Goal: Information Seeking & Learning: Learn about a topic

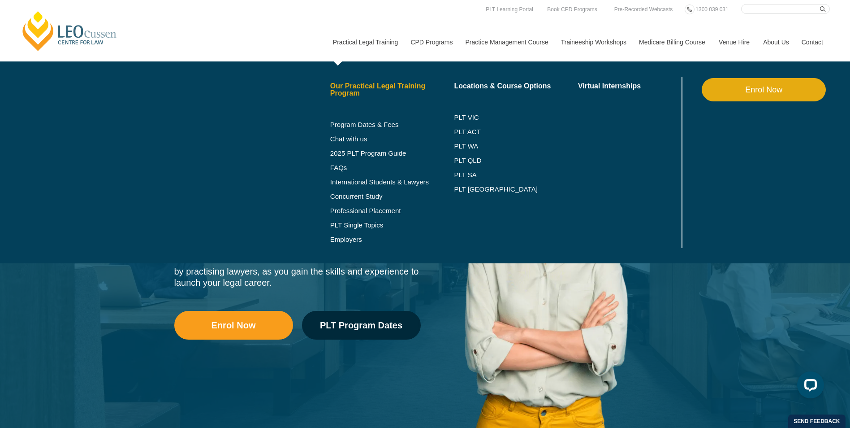
click at [368, 88] on link "Our Practical Legal Training Program" at bounding box center [392, 89] width 124 height 14
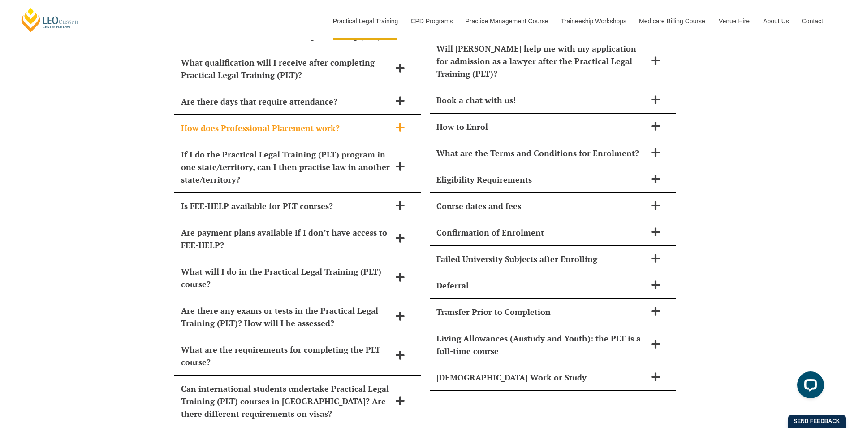
scroll to position [4034, 0]
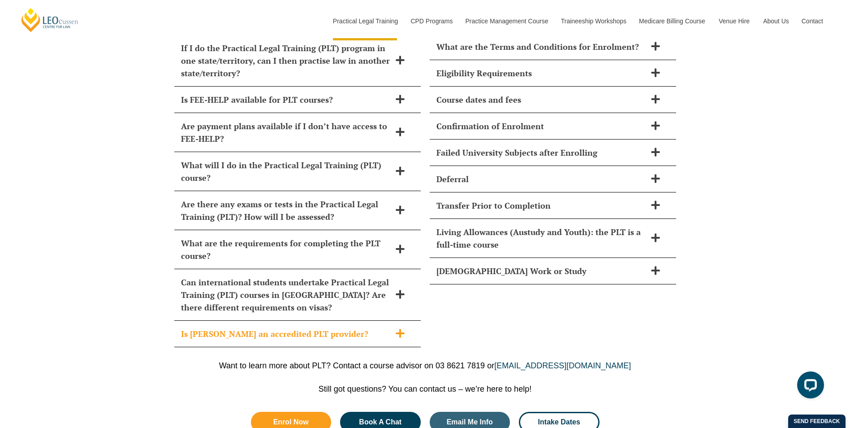
click at [395, 328] on icon at bounding box center [400, 333] width 10 height 10
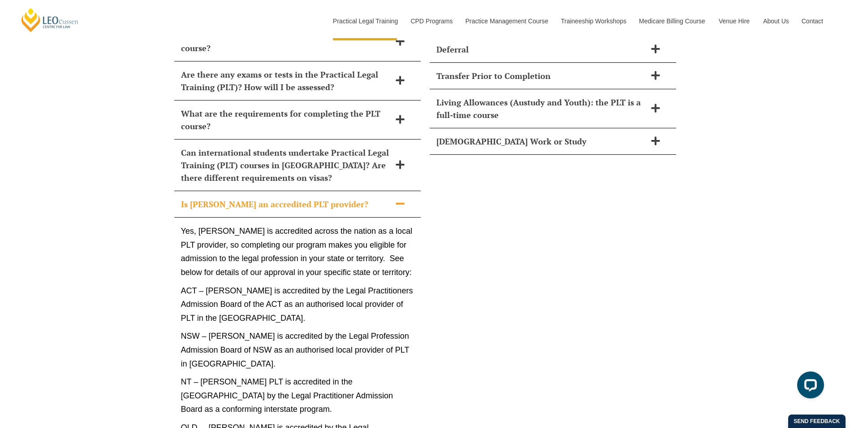
scroll to position [4168, 0]
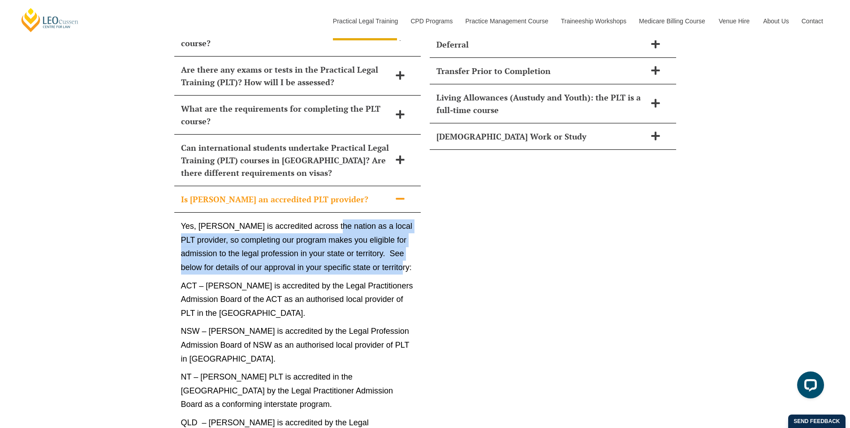
drag, startPoint x: 331, startPoint y: 201, endPoint x: 419, endPoint y: 251, distance: 101.2
click at [419, 251] on div "Yes, Leo Cussen is accredited across the nation as a local PLT provider, so com…" at bounding box center [297, 431] width 247 height 438
click at [316, 219] on p "Yes, Leo Cussen is accredited across the nation as a local PLT provider, so com…" at bounding box center [297, 246] width 233 height 55
click at [317, 221] on p "Yes, Leo Cussen is accredited across the nation as a local PLT provider, so com…" at bounding box center [297, 246] width 233 height 55
drag, startPoint x: 317, startPoint y: 219, endPoint x: 417, endPoint y: 240, distance: 102.6
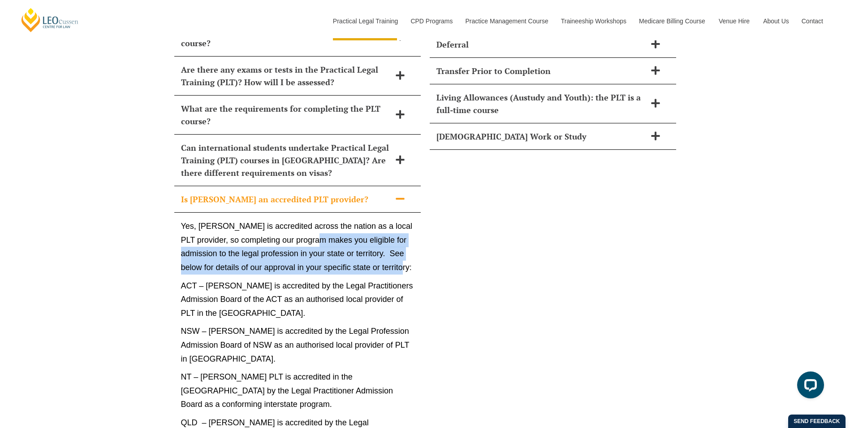
click at [417, 240] on div "Yes, Leo Cussen is accredited across the nation as a local PLT provider, so com…" at bounding box center [297, 431] width 247 height 438
drag, startPoint x: 417, startPoint y: 240, endPoint x: 362, endPoint y: 220, distance: 59.1
click at [362, 220] on p "Yes, Leo Cussen is accredited across the nation as a local PLT provider, so com…" at bounding box center [297, 246] width 233 height 55
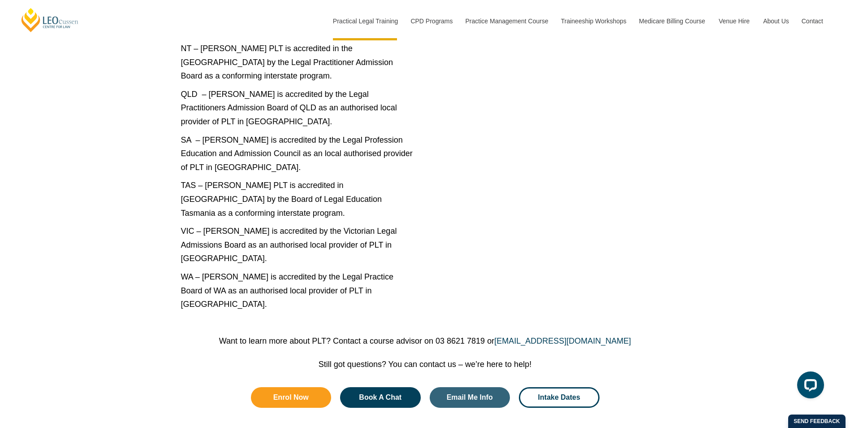
scroll to position [4484, 0]
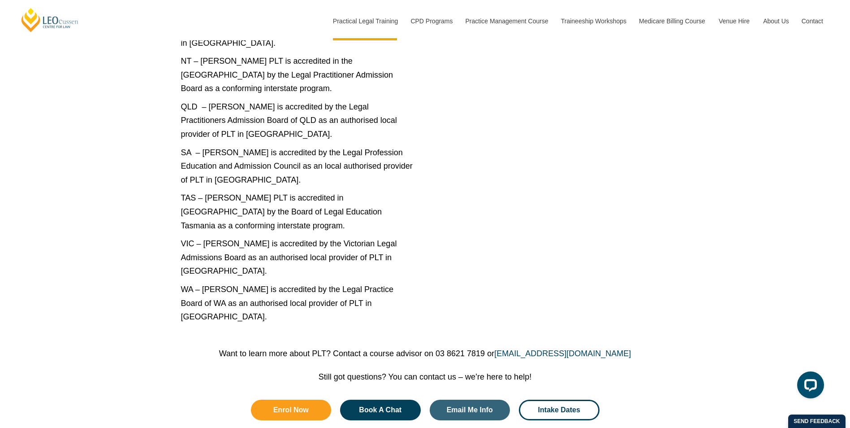
click at [405, 348] on p "Want to learn more about PLT? Contact a course advisor on 03 8621 7819 or cours…" at bounding box center [425, 353] width 511 height 10
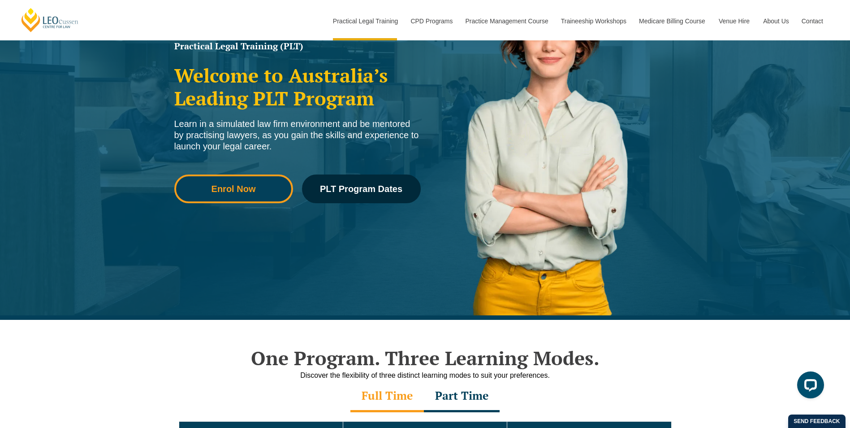
scroll to position [0, 0]
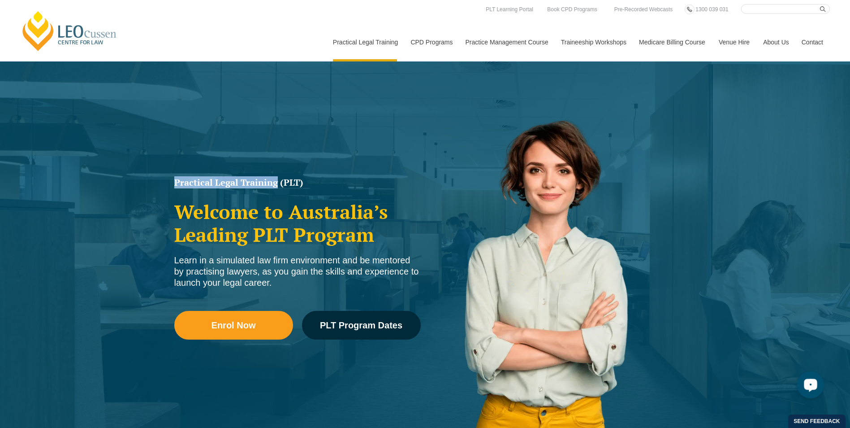
drag, startPoint x: 173, startPoint y: 181, endPoint x: 277, endPoint y: 186, distance: 104.6
click at [277, 186] on div "Practical Legal Training (PLT) Welcome to Australia’s Leading PLT Program Learn…" at bounding box center [297, 269] width 255 height 193
copy h1 "Practical Legal Training"
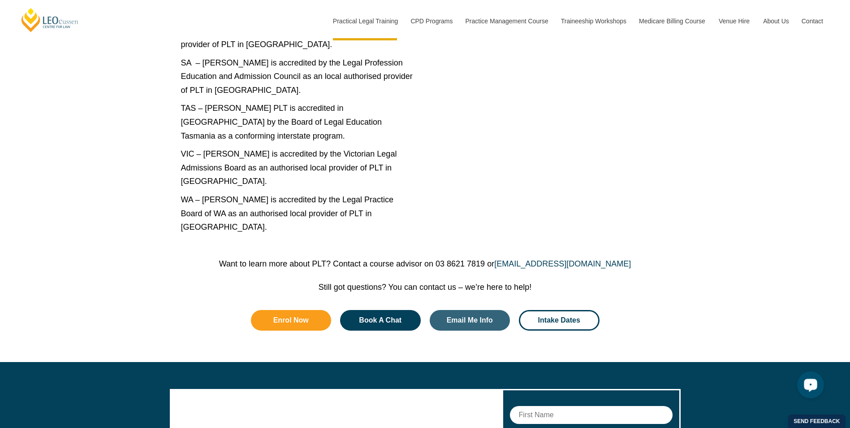
scroll to position [4394, 0]
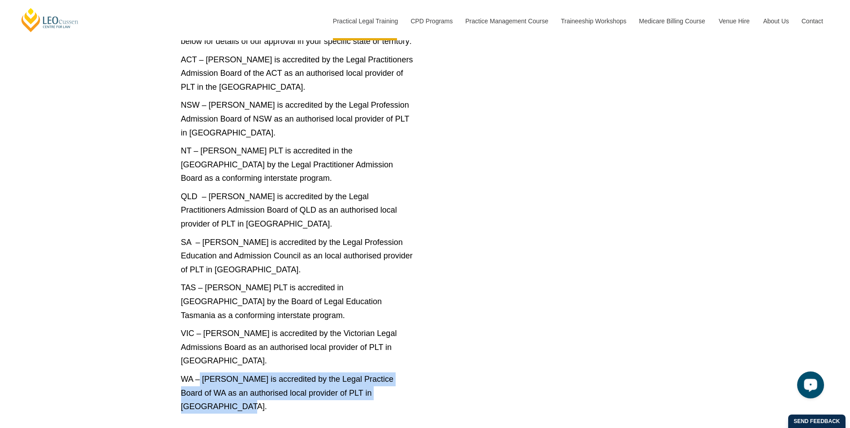
drag, startPoint x: 200, startPoint y: 339, endPoint x: 412, endPoint y: 364, distance: 213.9
click at [412, 364] on div "Yes, Leo Cussen is accredited across the nation as a local PLT provider, so com…" at bounding box center [297, 206] width 247 height 438
drag, startPoint x: 412, startPoint y: 364, endPoint x: 379, endPoint y: 355, distance: 34.9
click at [379, 372] on p "WA – Leo Cussen is accredited by the Legal Practice Board of WA as an authorise…" at bounding box center [297, 392] width 233 height 41
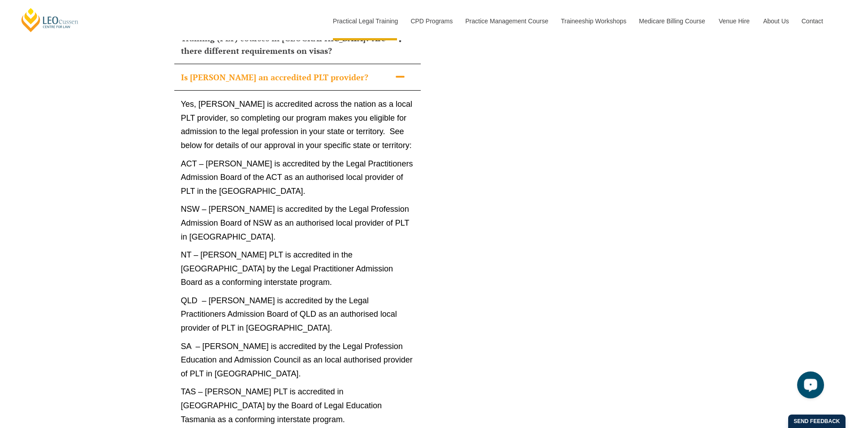
scroll to position [4170, 0]
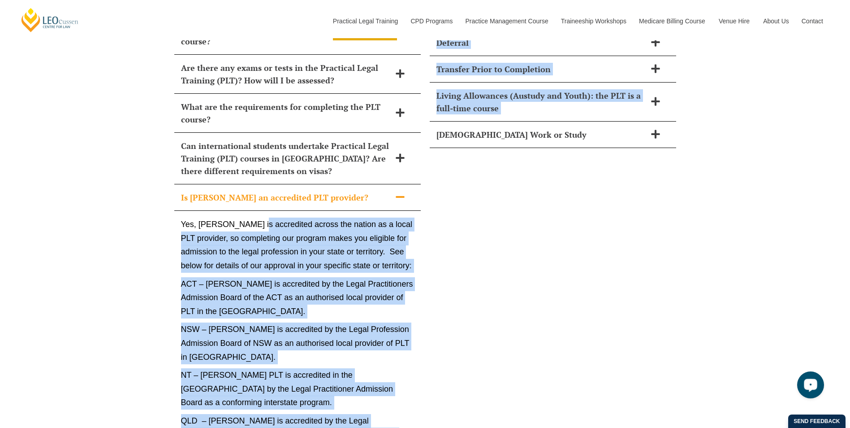
drag, startPoint x: 257, startPoint y: 198, endPoint x: 428, endPoint y: 238, distance: 176.0
click at [428, 238] on div "How long does Practical Legal Training (PLT) take? Leo Cussen’s PLT course can …" at bounding box center [425, 188] width 511 height 939
drag, startPoint x: 428, startPoint y: 238, endPoint x: 362, endPoint y: 217, distance: 69.2
click at [362, 217] on p "Yes, Leo Cussen is accredited across the nation as a local PLT provider, so com…" at bounding box center [297, 244] width 233 height 55
click at [343, 217] on p "Yes, Leo Cussen is accredited across the nation as a local PLT provider, so com…" at bounding box center [297, 244] width 233 height 55
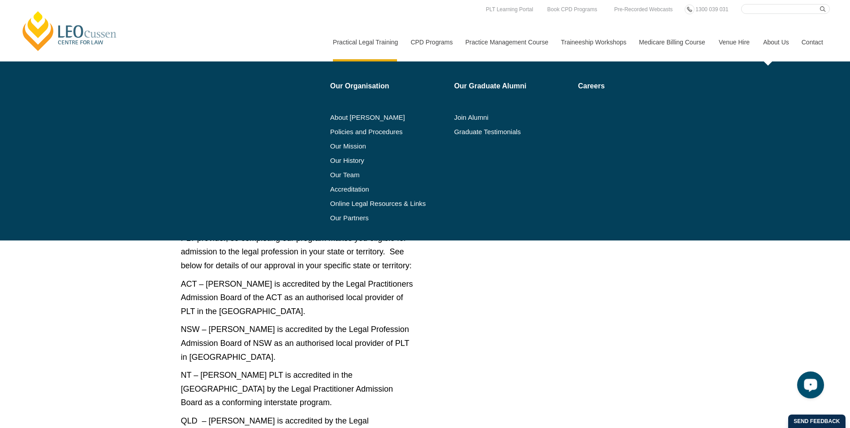
click at [776, 37] on link "About Us" at bounding box center [776, 42] width 39 height 39
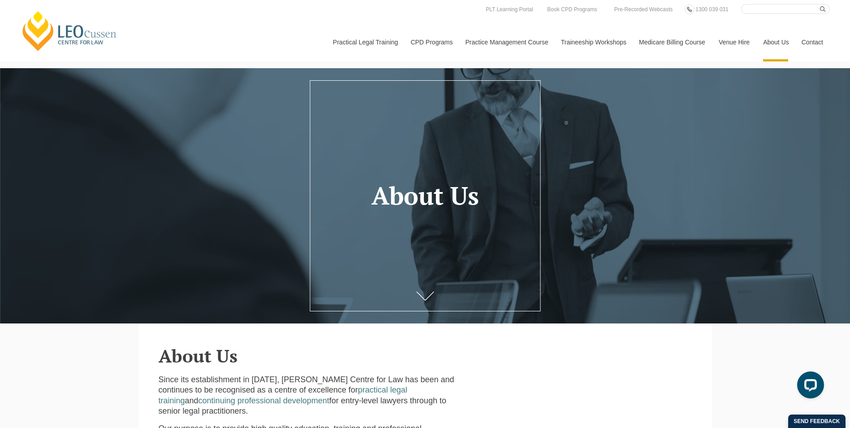
click at [808, 41] on link "Contact" at bounding box center [812, 42] width 35 height 39
